Goal: Task Accomplishment & Management: Manage account settings

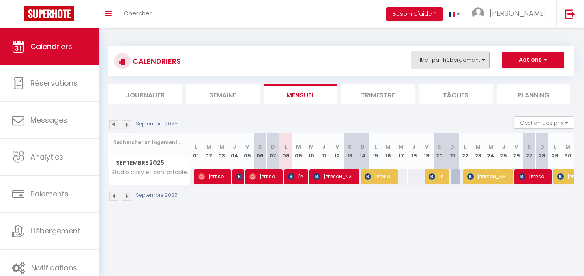
click at [471, 56] on button "Filtrer par hébergement" at bounding box center [450, 60] width 78 height 16
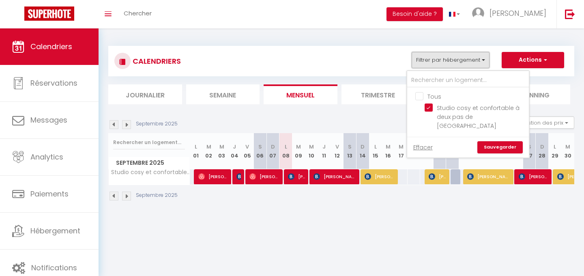
click at [453, 60] on button "Filtrer par hébergement" at bounding box center [450, 60] width 78 height 16
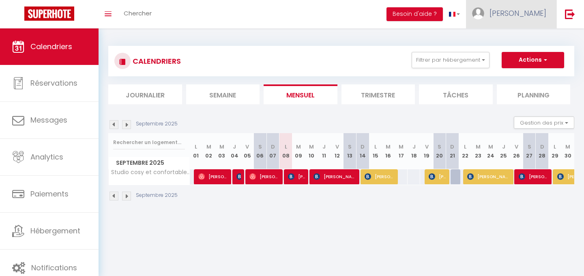
click at [522, 19] on link "[PERSON_NAME]" at bounding box center [511, 14] width 90 height 28
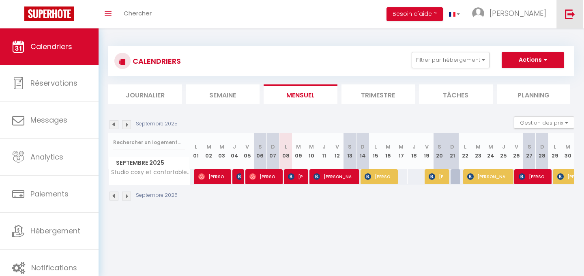
click at [564, 20] on link at bounding box center [569, 14] width 27 height 28
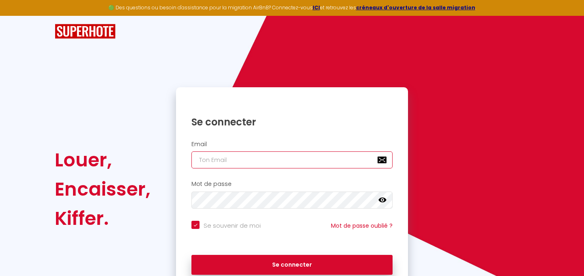
click at [278, 156] on input "email" at bounding box center [291, 159] width 201 height 17
type input "c"
checkbox input "true"
type input "co"
checkbox input "true"
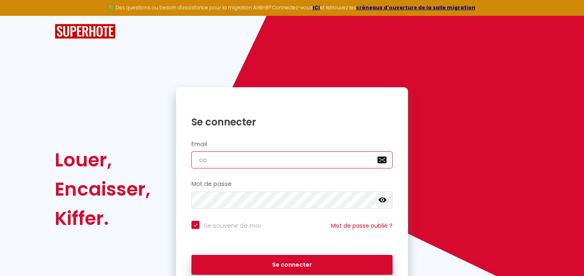
type input "[EMAIL_ADDRESS][DOMAIN_NAME]"
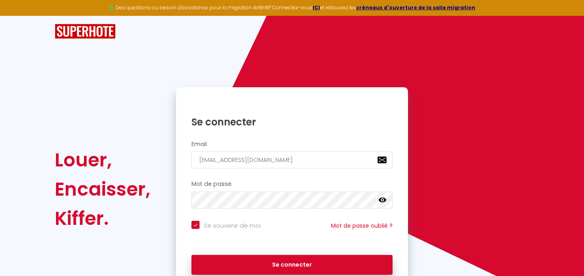
click at [384, 200] on icon at bounding box center [382, 199] width 8 height 5
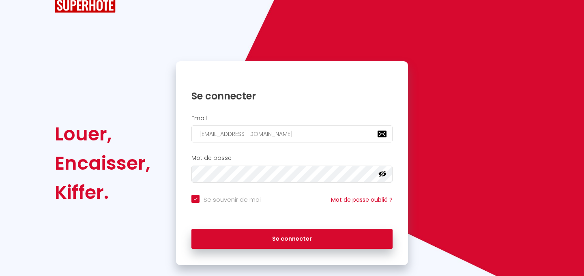
scroll to position [26, 0]
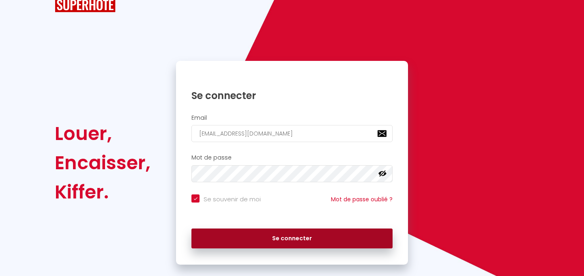
click at [297, 241] on button "Se connecter" at bounding box center [291, 238] width 201 height 20
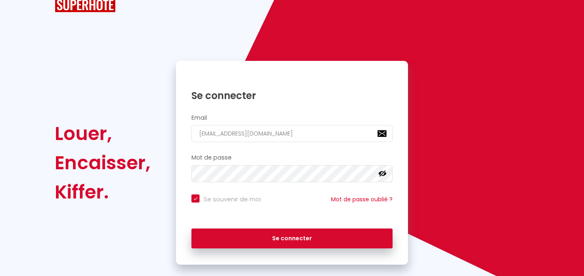
checkbox input "true"
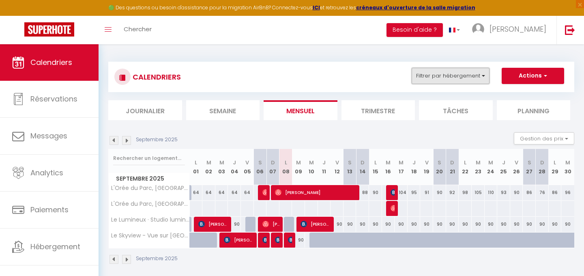
click at [443, 77] on button "Filtrer par hébergement" at bounding box center [450, 76] width 78 height 16
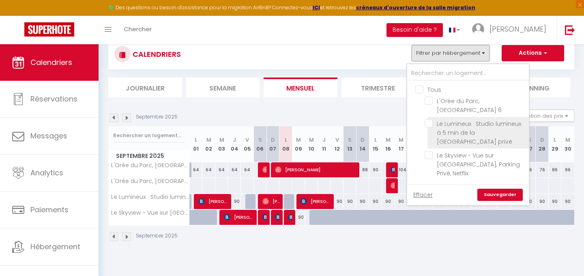
scroll to position [32, 0]
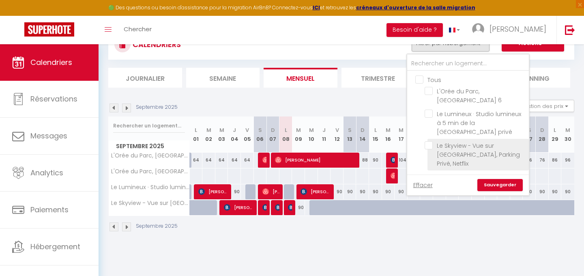
click at [429, 145] on input "Le Skyview - Vue sur [GEOGRAPHIC_DATA], Parking Privé, Netflix" at bounding box center [474, 145] width 101 height 8
checkbox input "true"
checkbox input "false"
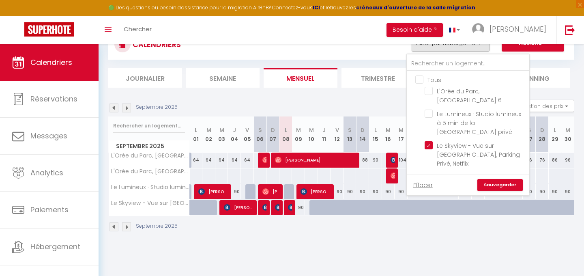
click at [485, 179] on link "Sauvegarder" at bounding box center [499, 185] width 45 height 12
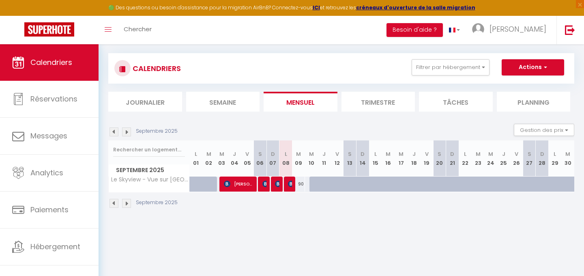
scroll to position [4, 0]
